Goal: Task Accomplishment & Management: Complete application form

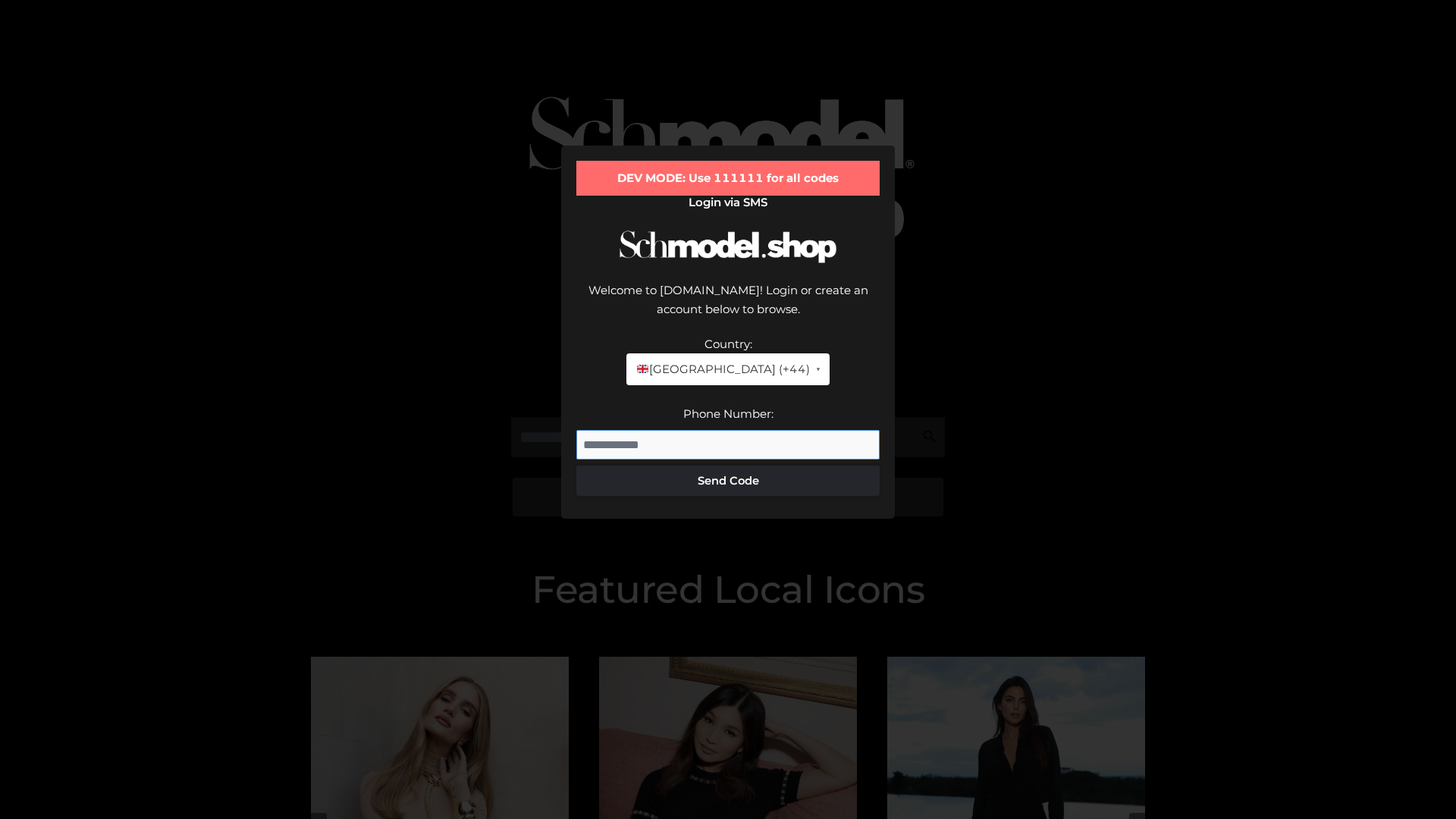
click at [728, 430] on input "Phone Number:" at bounding box center [727, 445] width 303 height 30
type input "**********"
click at [728, 465] on button "Send Code" at bounding box center [727, 480] width 303 height 30
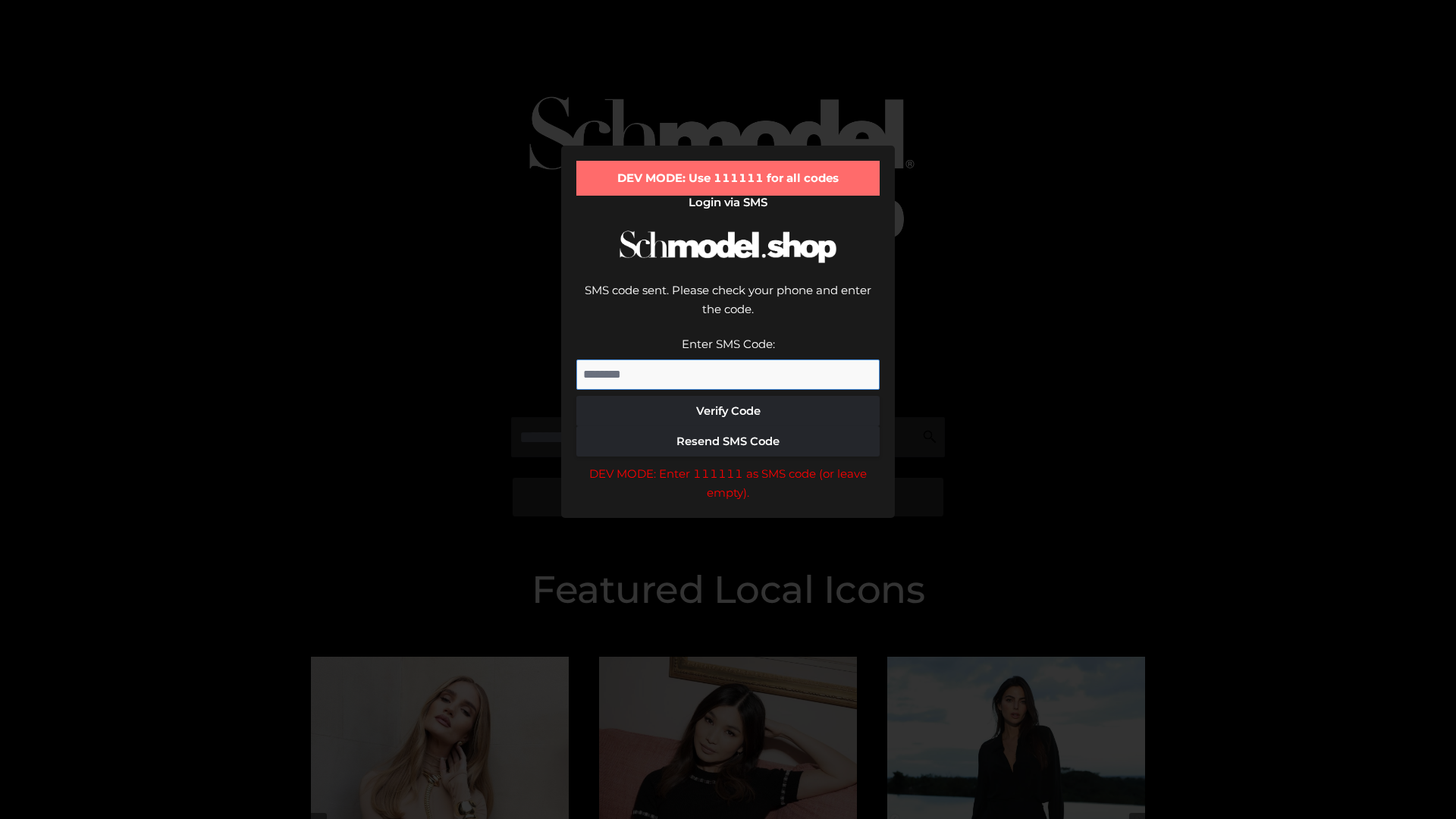
click at [728, 359] on input "Enter SMS Code:" at bounding box center [727, 374] width 303 height 30
type input "******"
click at [728, 396] on button "Verify Code" at bounding box center [727, 411] width 303 height 30
click at [728, 464] on div "DEV MODE: Enter 111111 as SMS code (or leave empty)." at bounding box center [727, 484] width 303 height 39
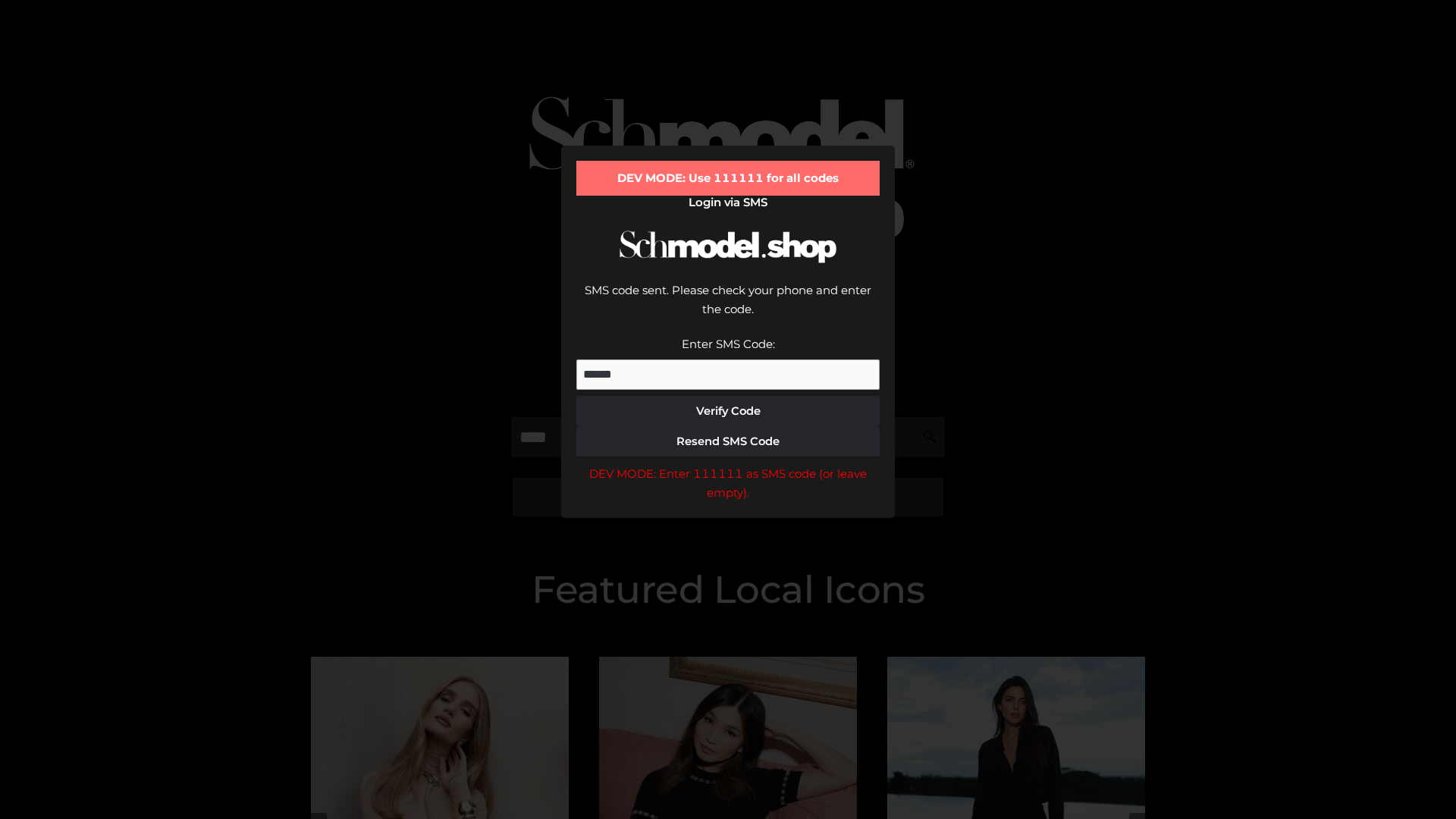
click at [728, 464] on div "DEV MODE: Enter 111111 as SMS code (or leave empty)." at bounding box center [727, 484] width 303 height 39
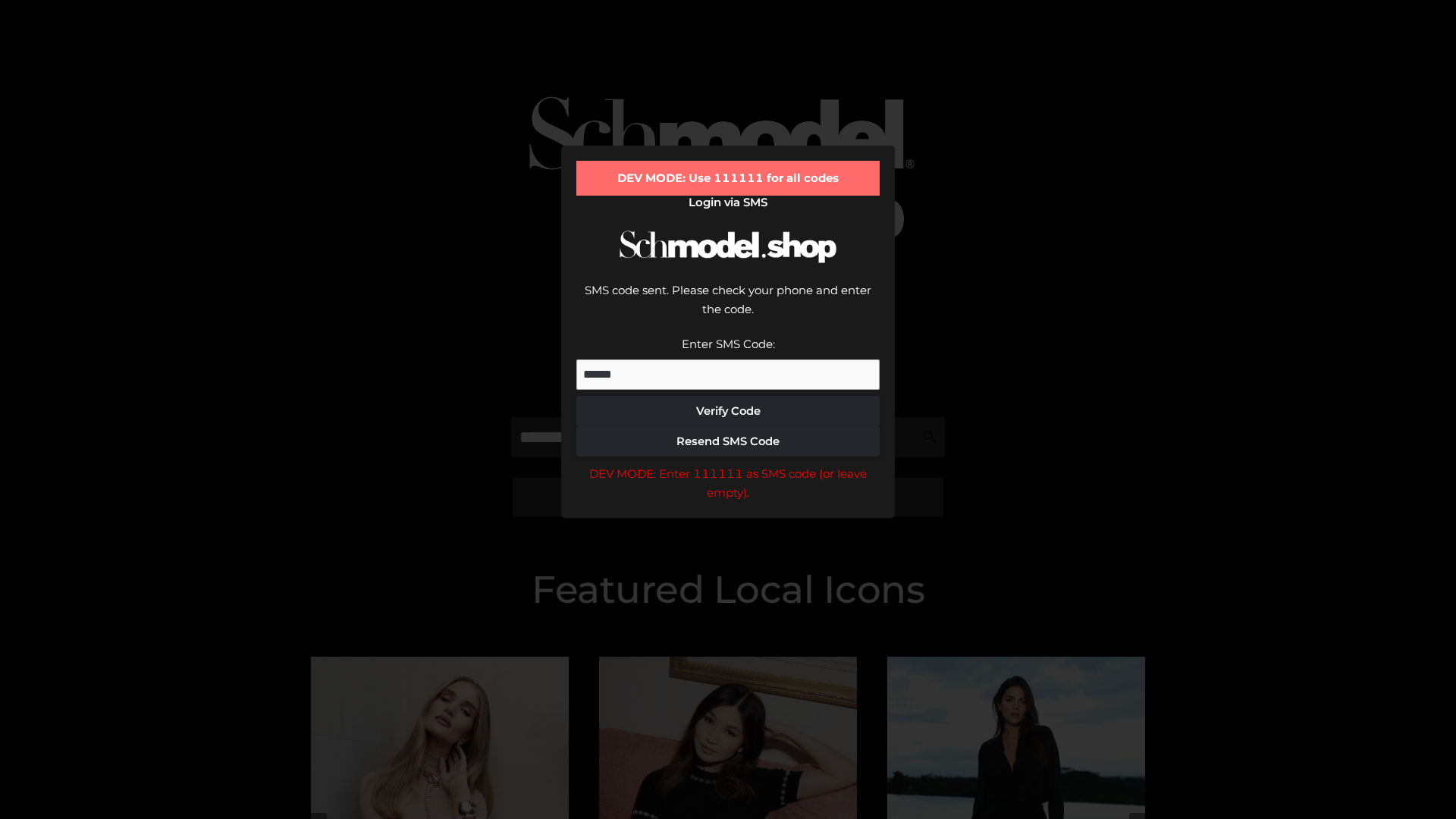
click at [728, 464] on div "DEV MODE: Enter 111111 as SMS code (or leave empty)." at bounding box center [727, 484] width 303 height 39
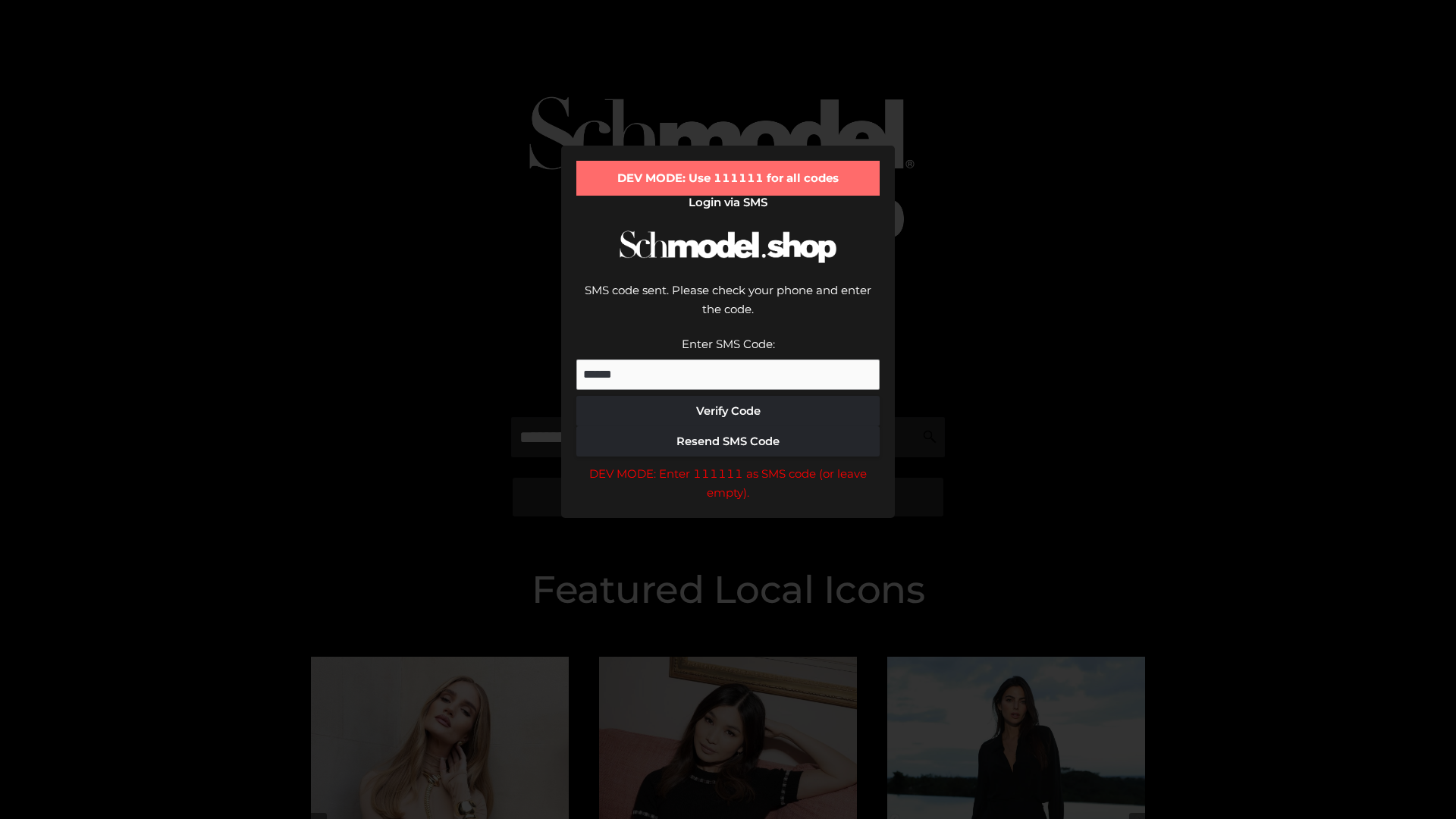
click at [728, 464] on div "DEV MODE: Enter 111111 as SMS code (or leave empty)." at bounding box center [727, 484] width 303 height 39
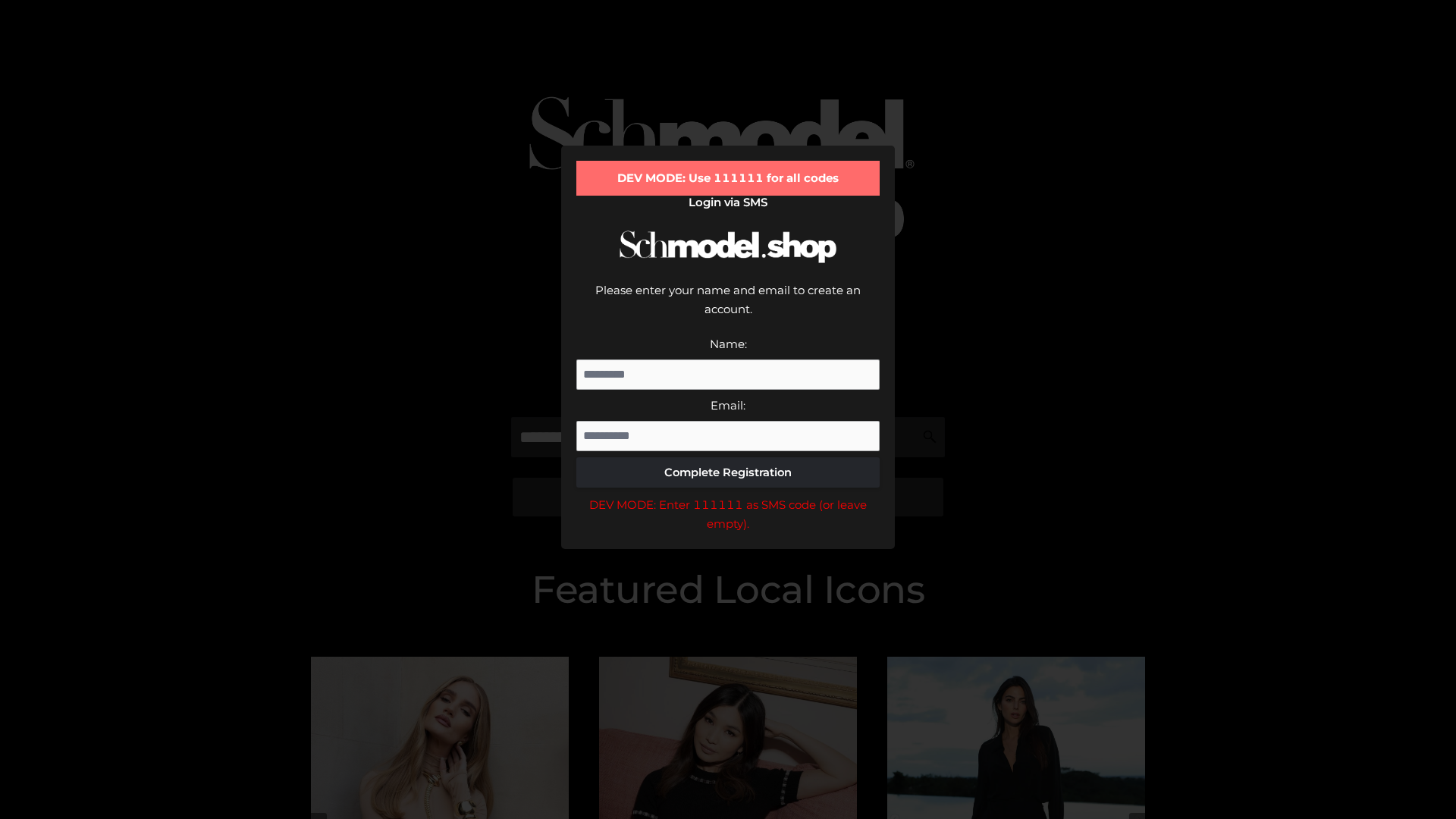
click at [728, 495] on div "DEV MODE: Enter 111111 as SMS code (or leave empty)." at bounding box center [727, 515] width 303 height 39
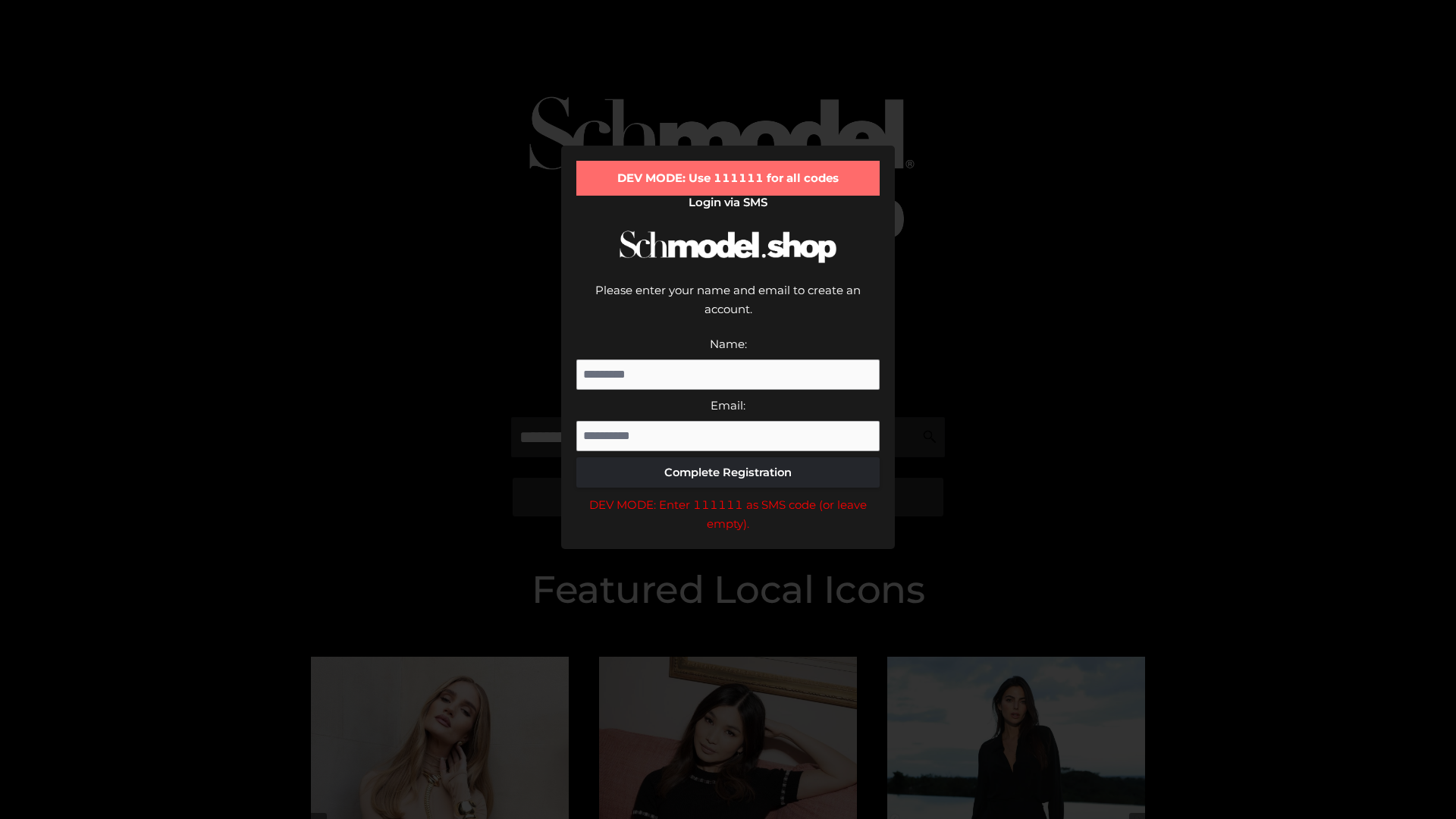
click at [728, 495] on div "DEV MODE: Enter 111111 as SMS code (or leave empty)." at bounding box center [727, 515] width 303 height 39
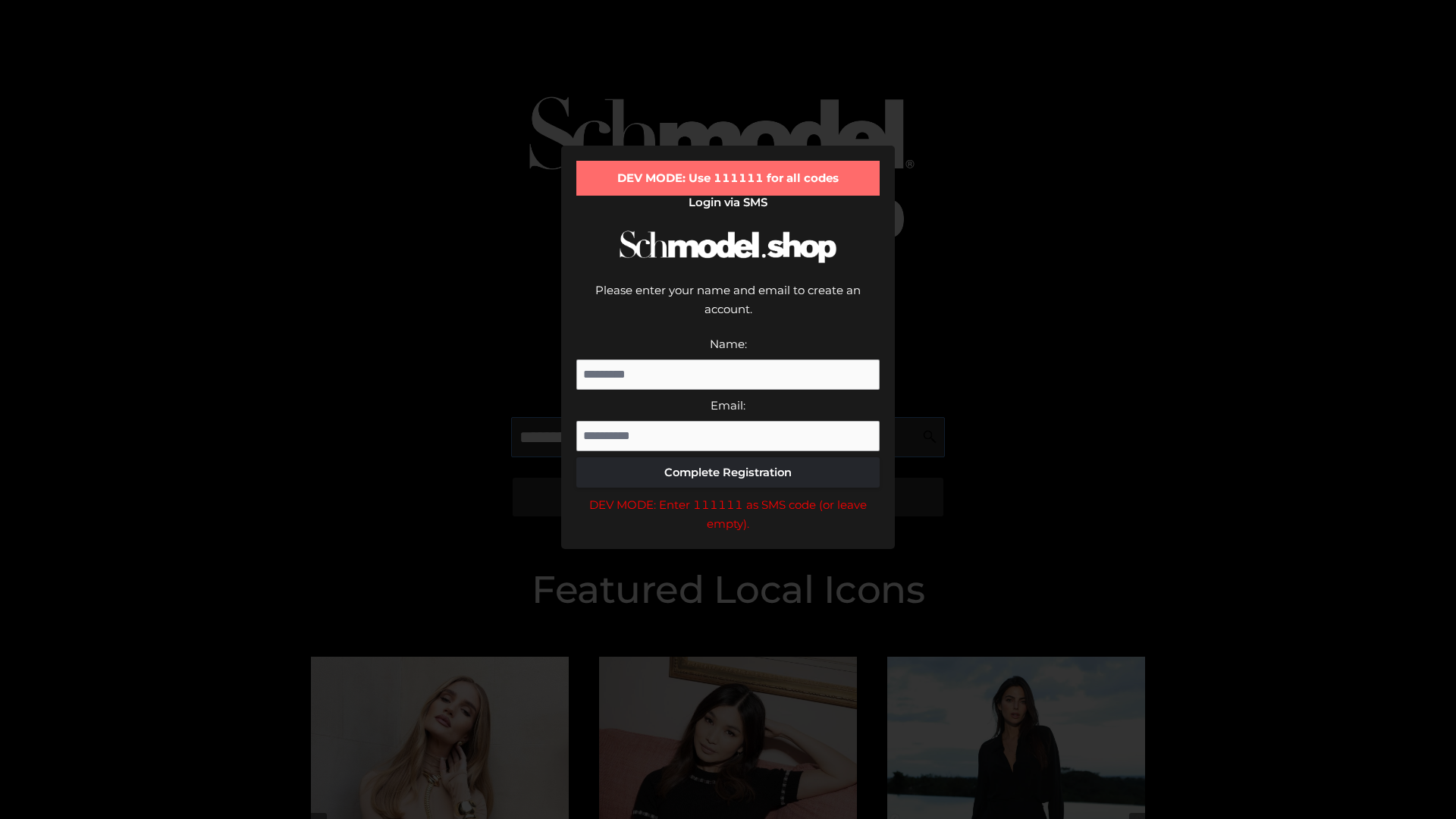
scroll to position [0, 23]
click at [728, 495] on div "DEV MODE: Enter 111111 as SMS code (or leave empty)." at bounding box center [727, 515] width 303 height 39
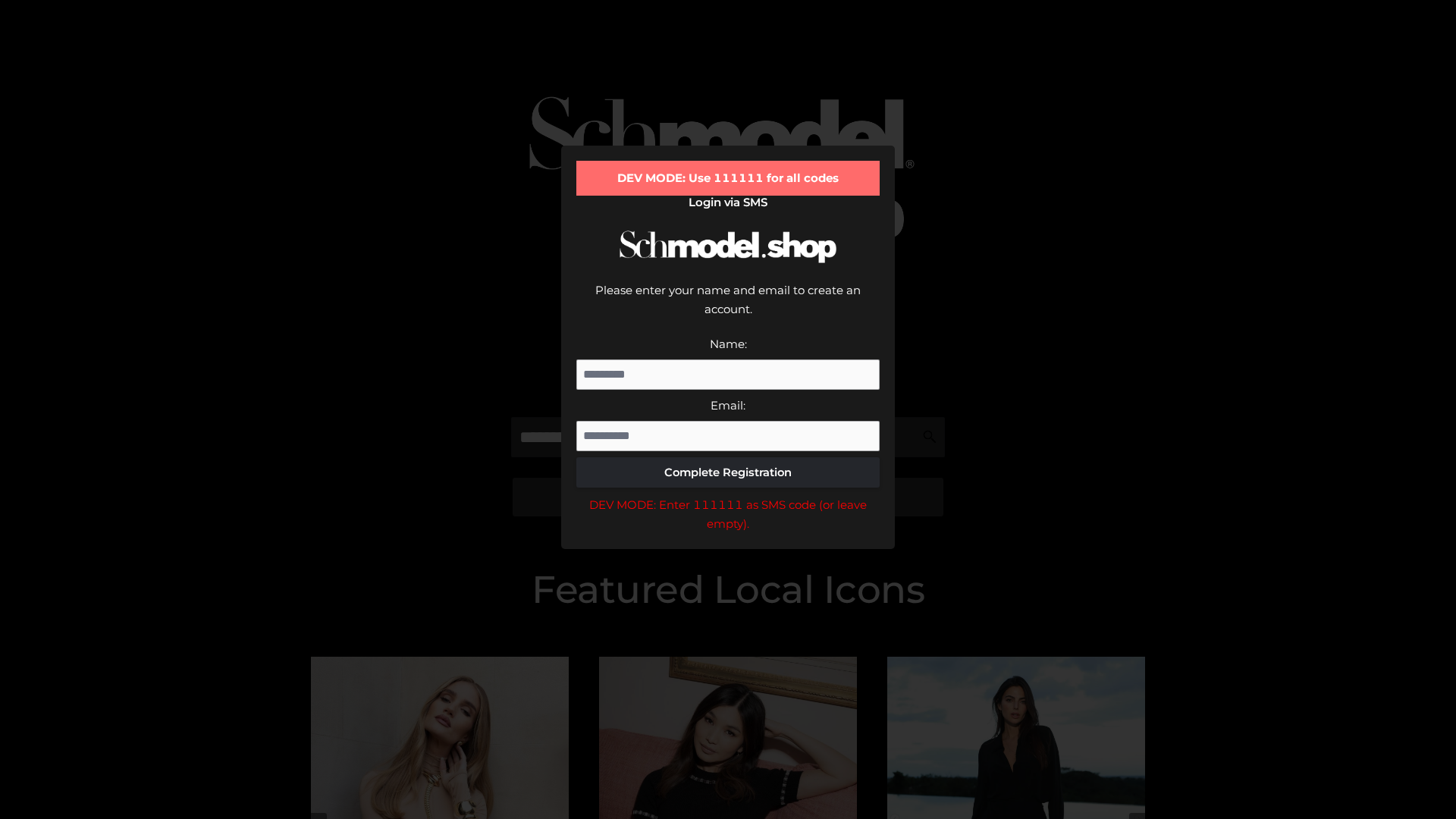
click at [728, 495] on div "DEV MODE: Enter 111111 as SMS code (or leave empty)." at bounding box center [727, 515] width 303 height 39
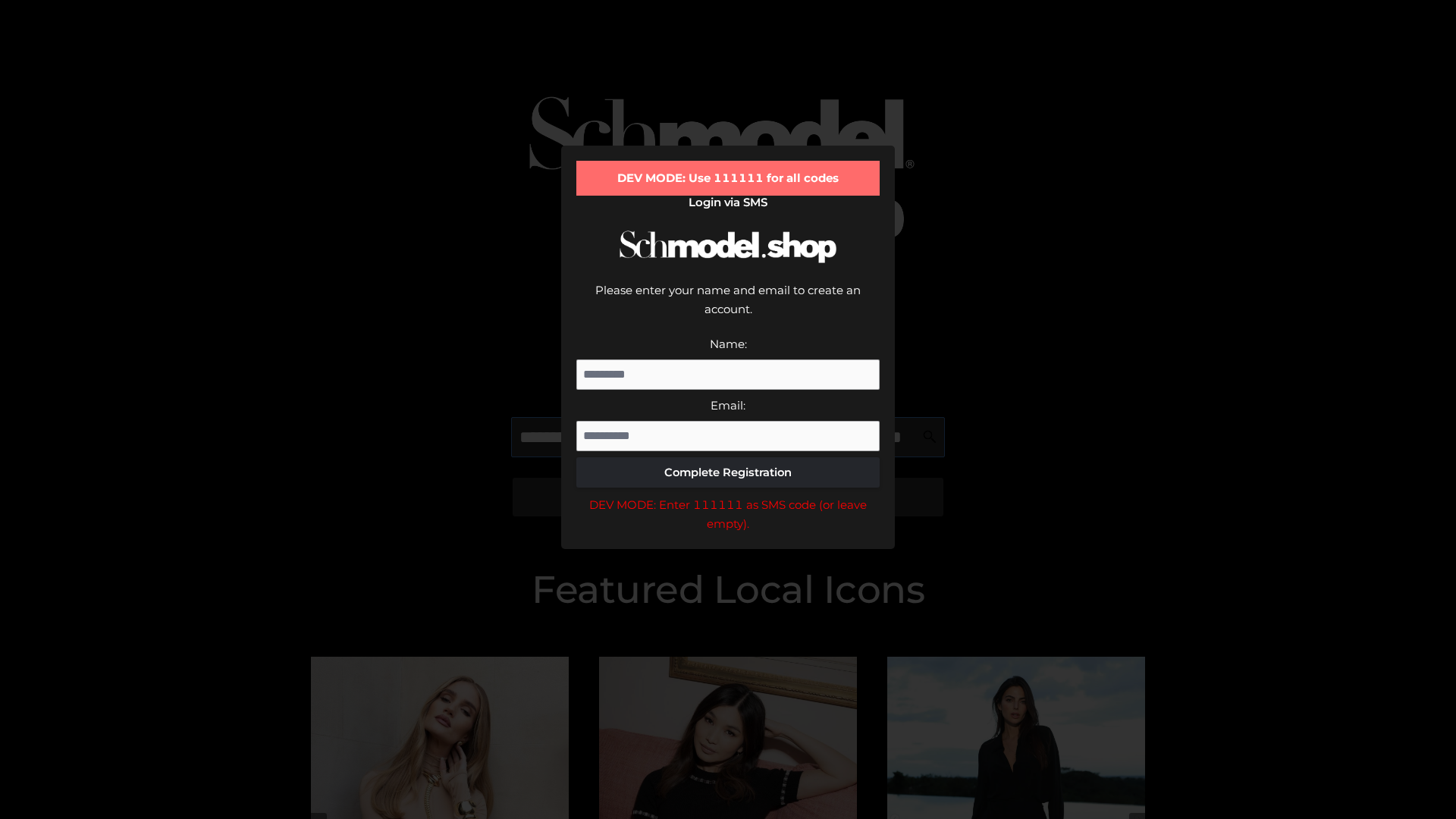
scroll to position [0, 111]
click at [728, 495] on div "DEV MODE: Enter 111111 as SMS code (or leave empty)." at bounding box center [727, 515] width 303 height 39
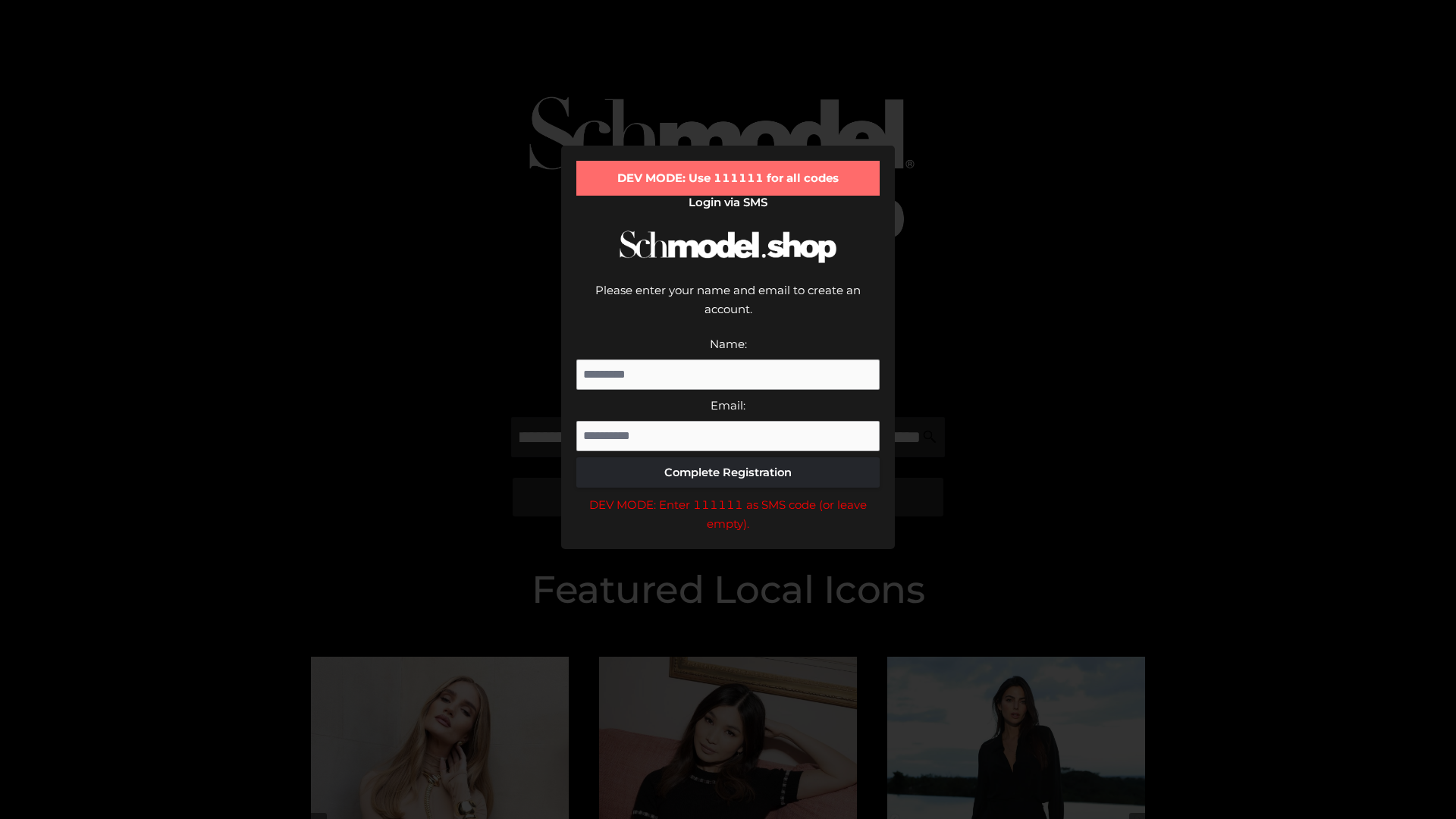
click at [728, 495] on div "DEV MODE: Enter 111111 as SMS code (or leave empty)." at bounding box center [727, 515] width 303 height 39
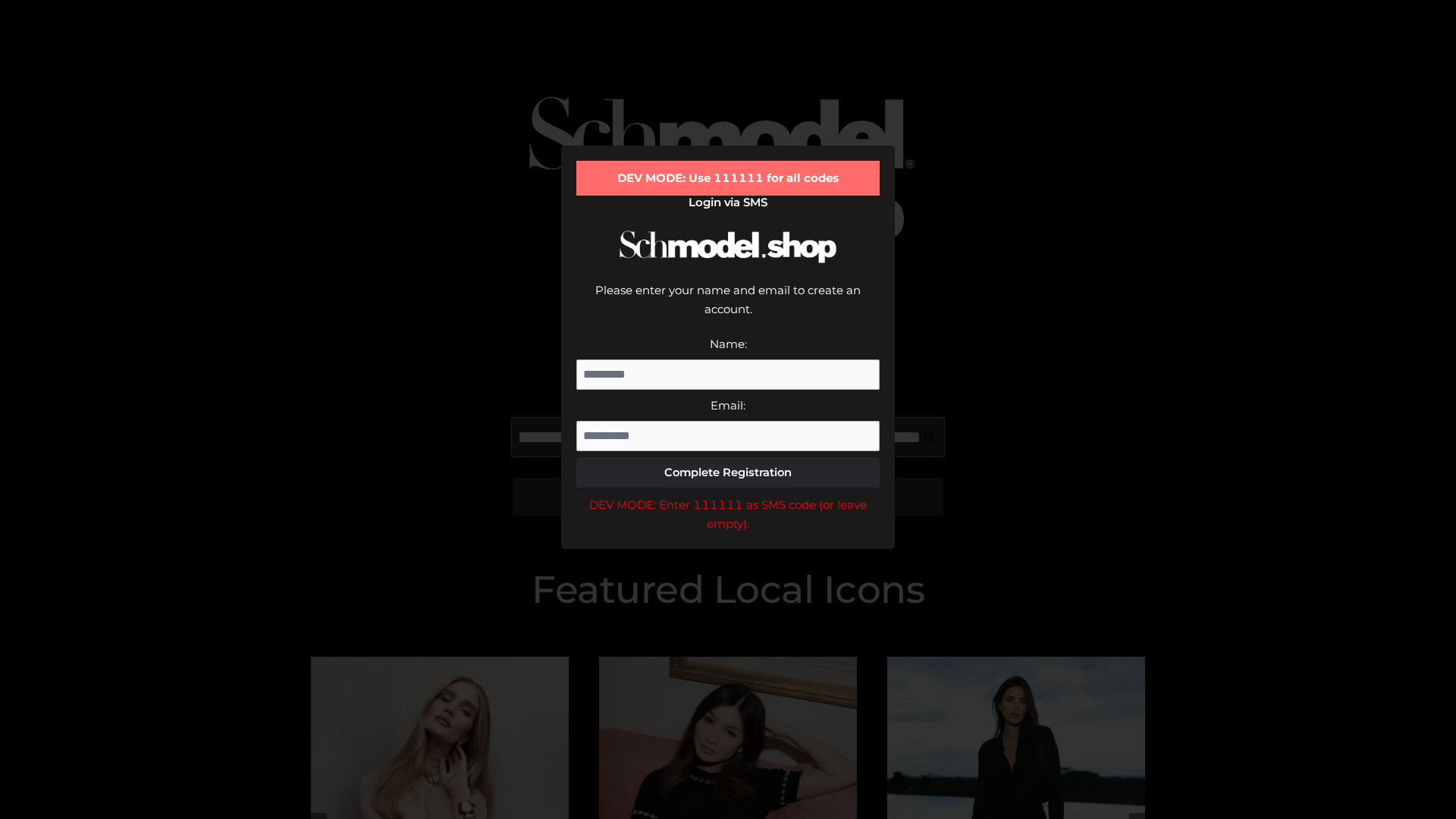
scroll to position [0, 203]
click at [728, 495] on div "DEV MODE: Enter 111111 as SMS code (or leave empty)." at bounding box center [727, 515] width 303 height 39
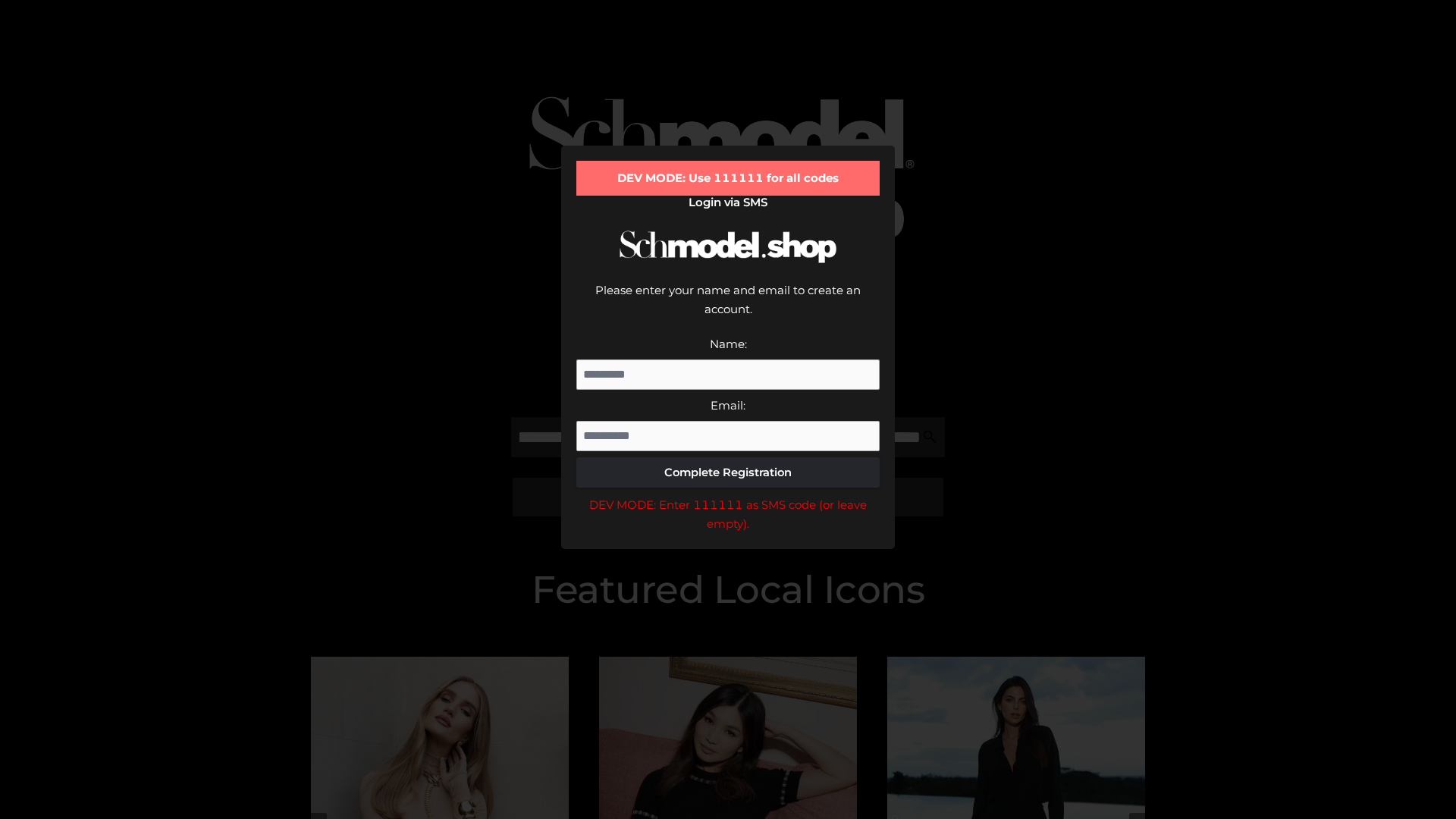
click at [728, 495] on div "DEV MODE: Enter 111111 as SMS code (or leave empty)." at bounding box center [727, 515] width 303 height 39
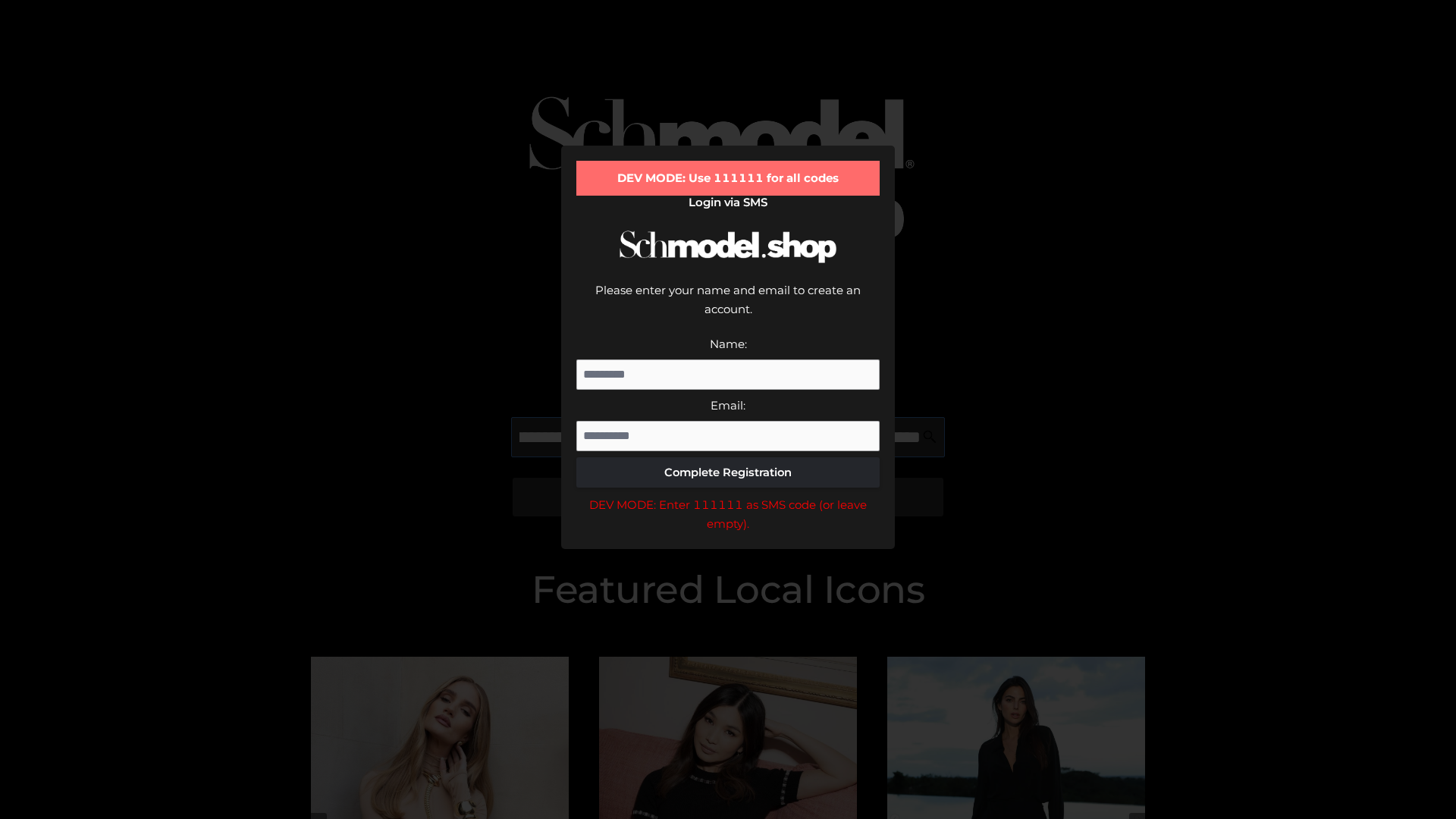
scroll to position [0, 297]
click at [728, 495] on div "DEV MODE: Enter 111111 as SMS code (or leave empty)." at bounding box center [727, 515] width 303 height 39
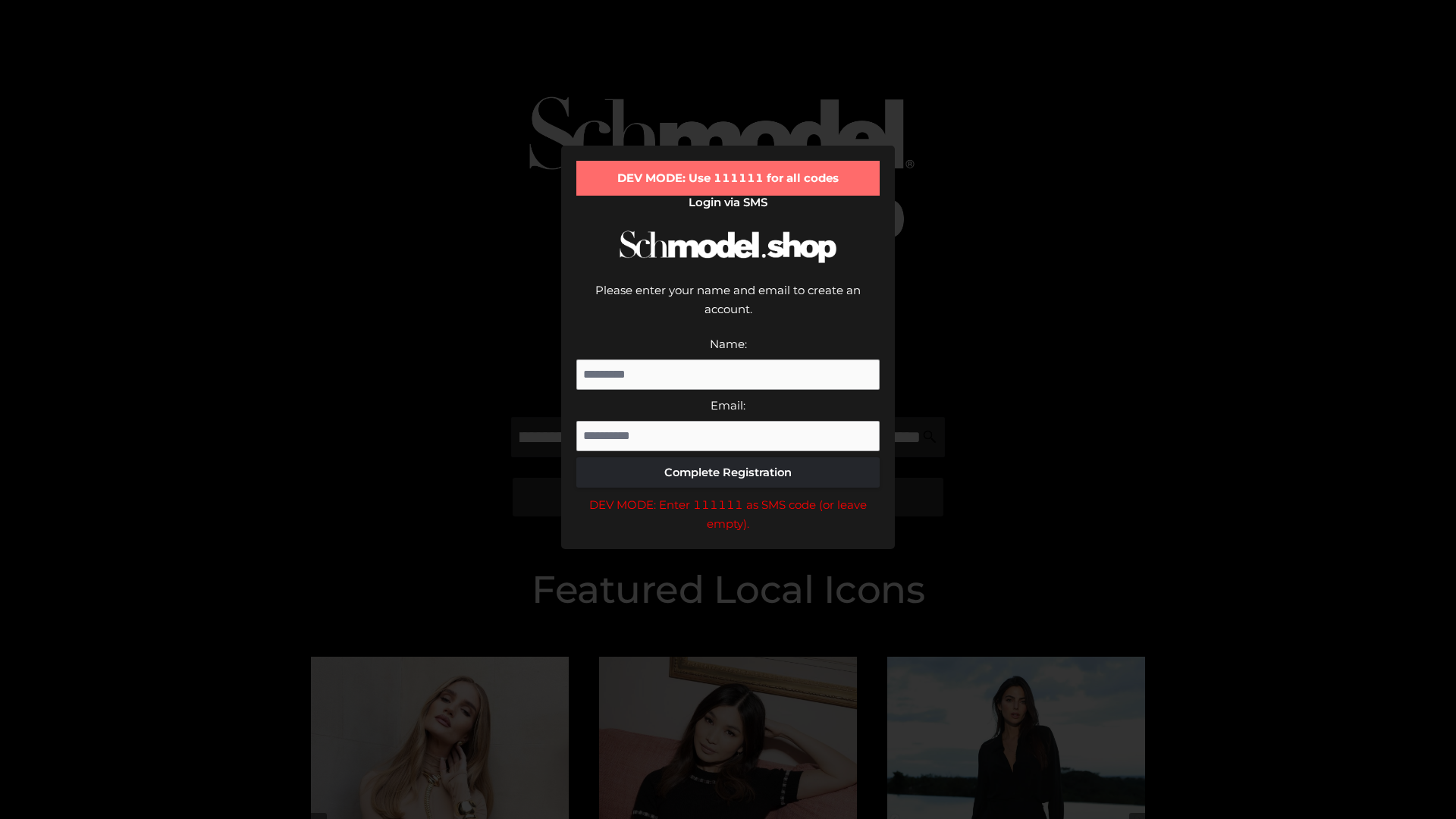
click at [728, 495] on div "DEV MODE: Enter 111111 as SMS code (or leave empty)." at bounding box center [727, 515] width 303 height 39
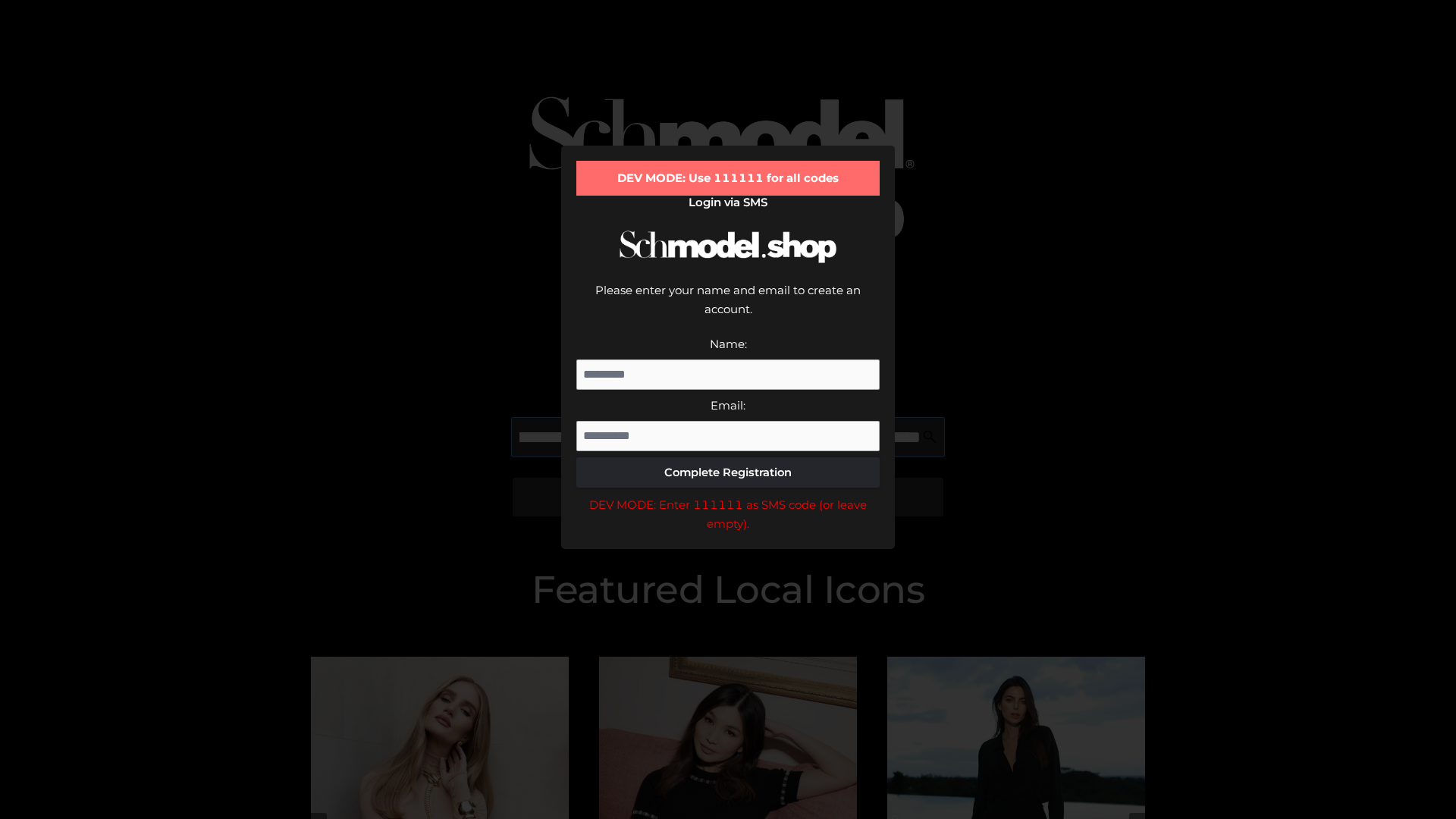
scroll to position [0, 386]
click at [728, 495] on div "DEV MODE: Enter 111111 as SMS code (or leave empty)." at bounding box center [727, 515] width 303 height 39
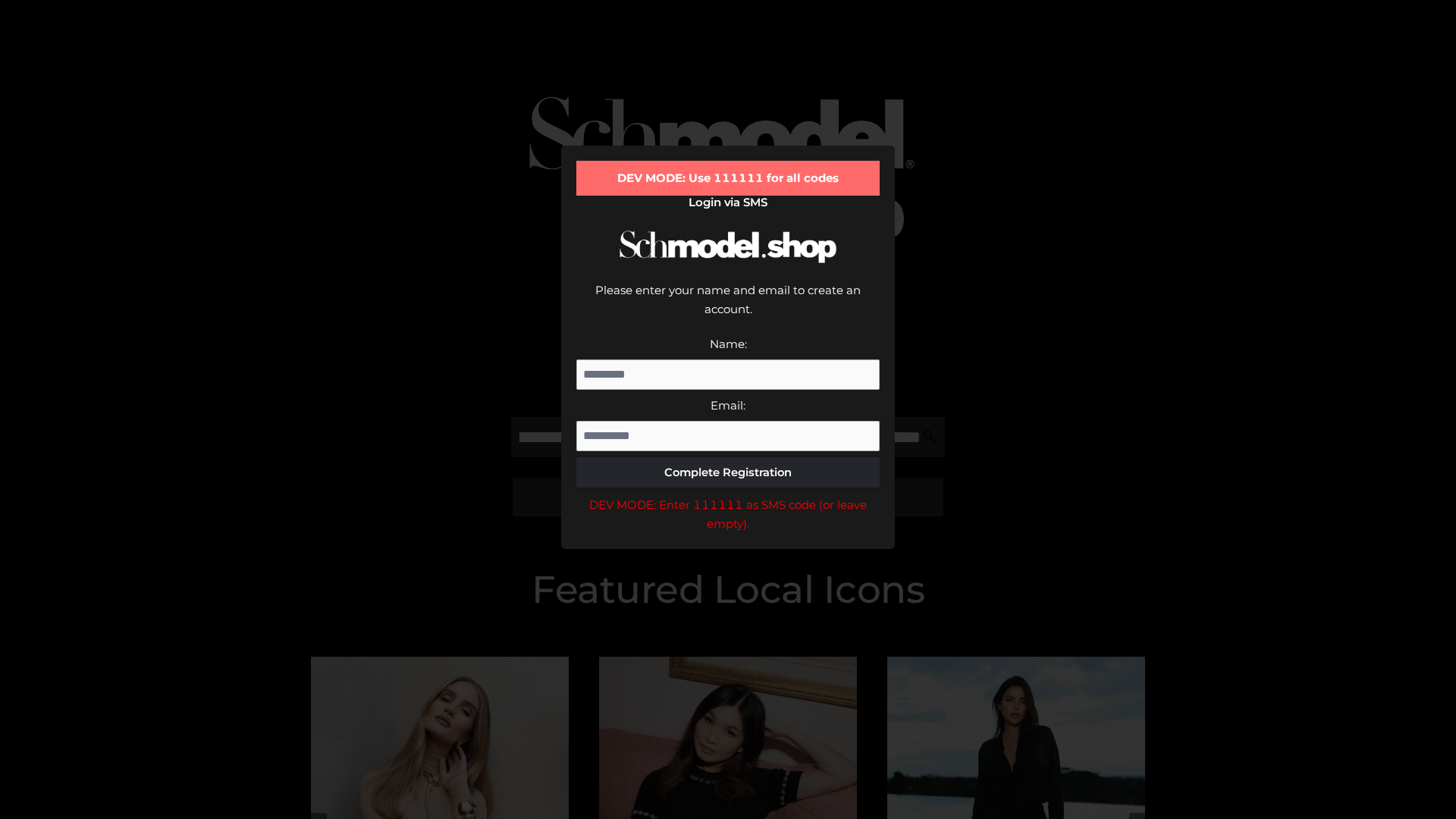
click at [728, 495] on div "DEV MODE: Enter 111111 as SMS code (or leave empty)." at bounding box center [727, 515] width 303 height 39
type input "**********"
